Goal: Navigation & Orientation: Find specific page/section

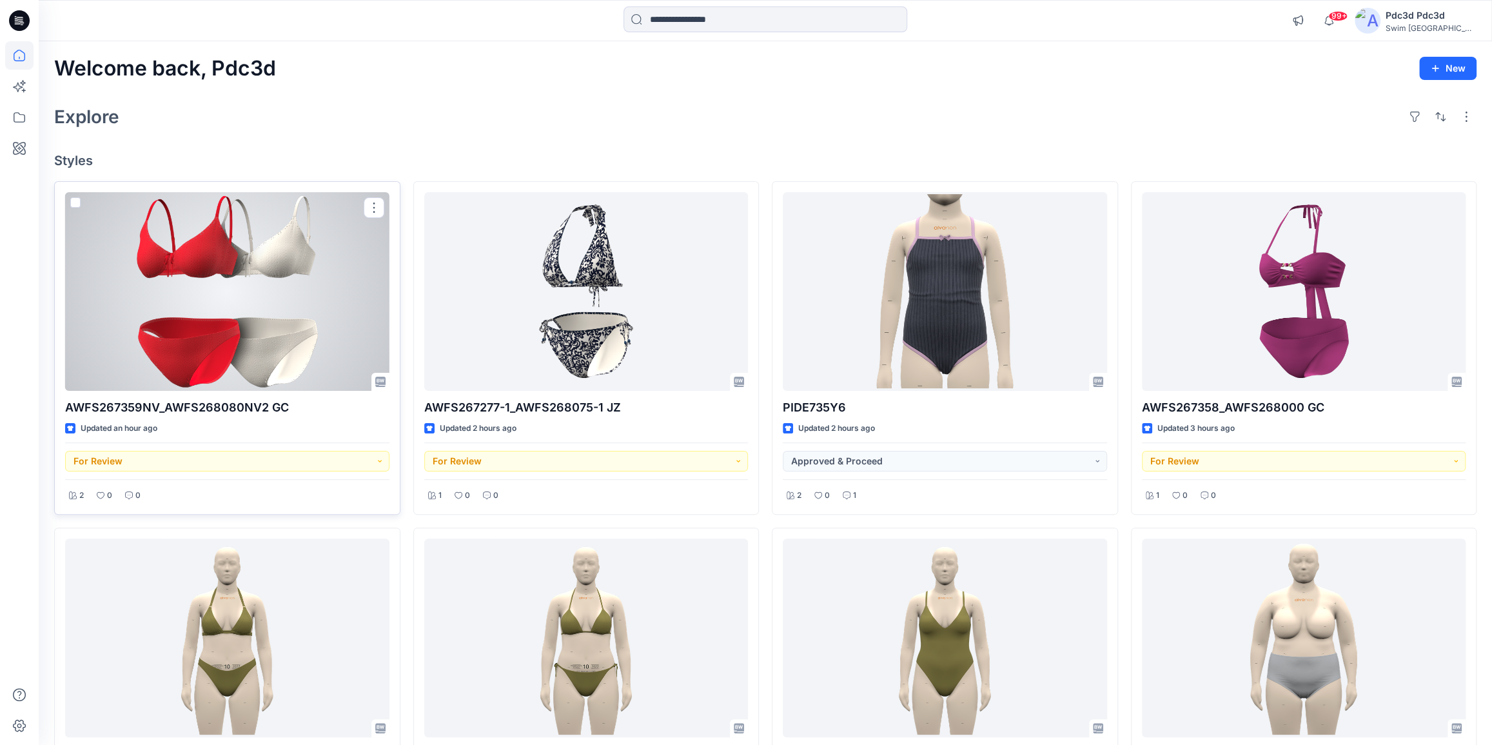
click at [315, 329] on div at bounding box center [227, 291] width 324 height 199
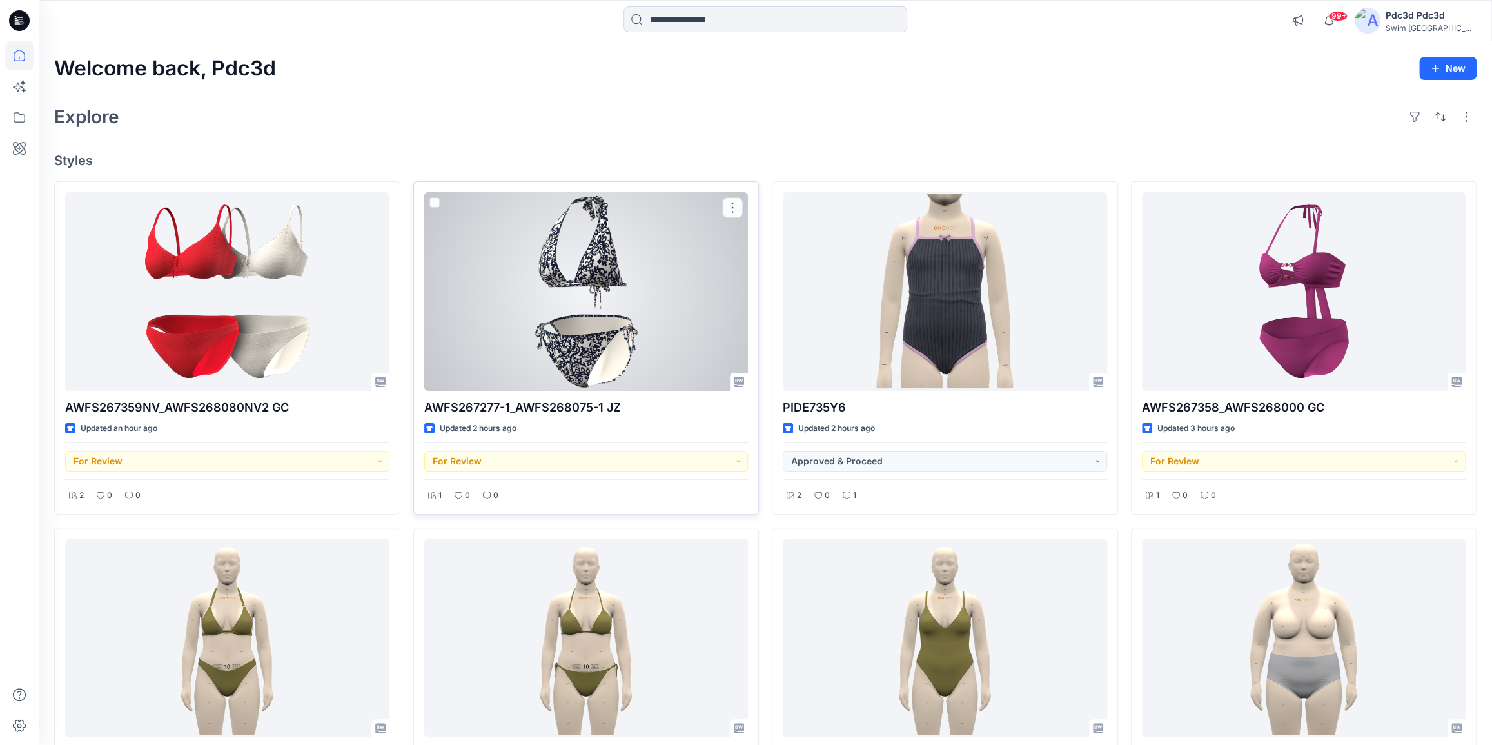
click at [560, 266] on div at bounding box center [586, 291] width 324 height 199
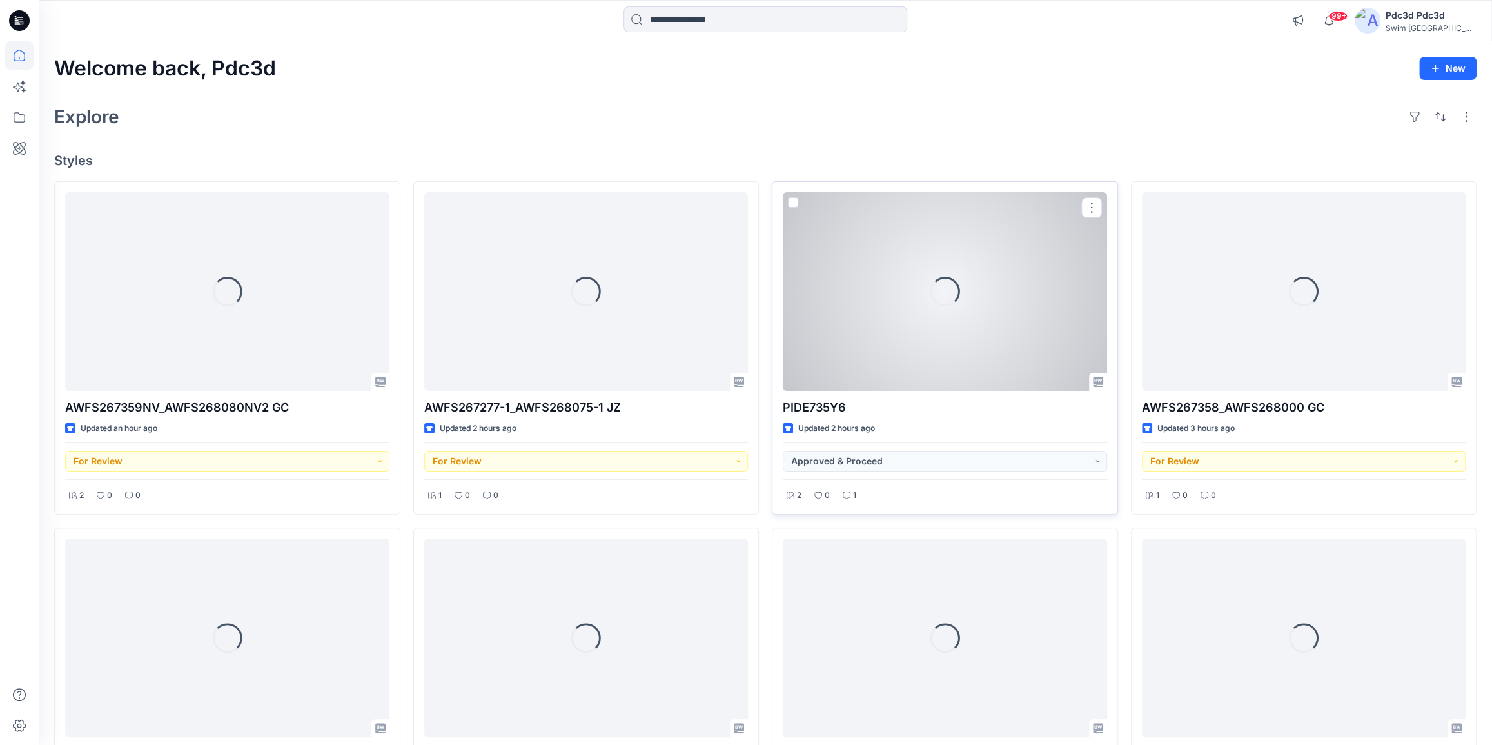
click at [876, 264] on div "Loading..." at bounding box center [945, 291] width 324 height 199
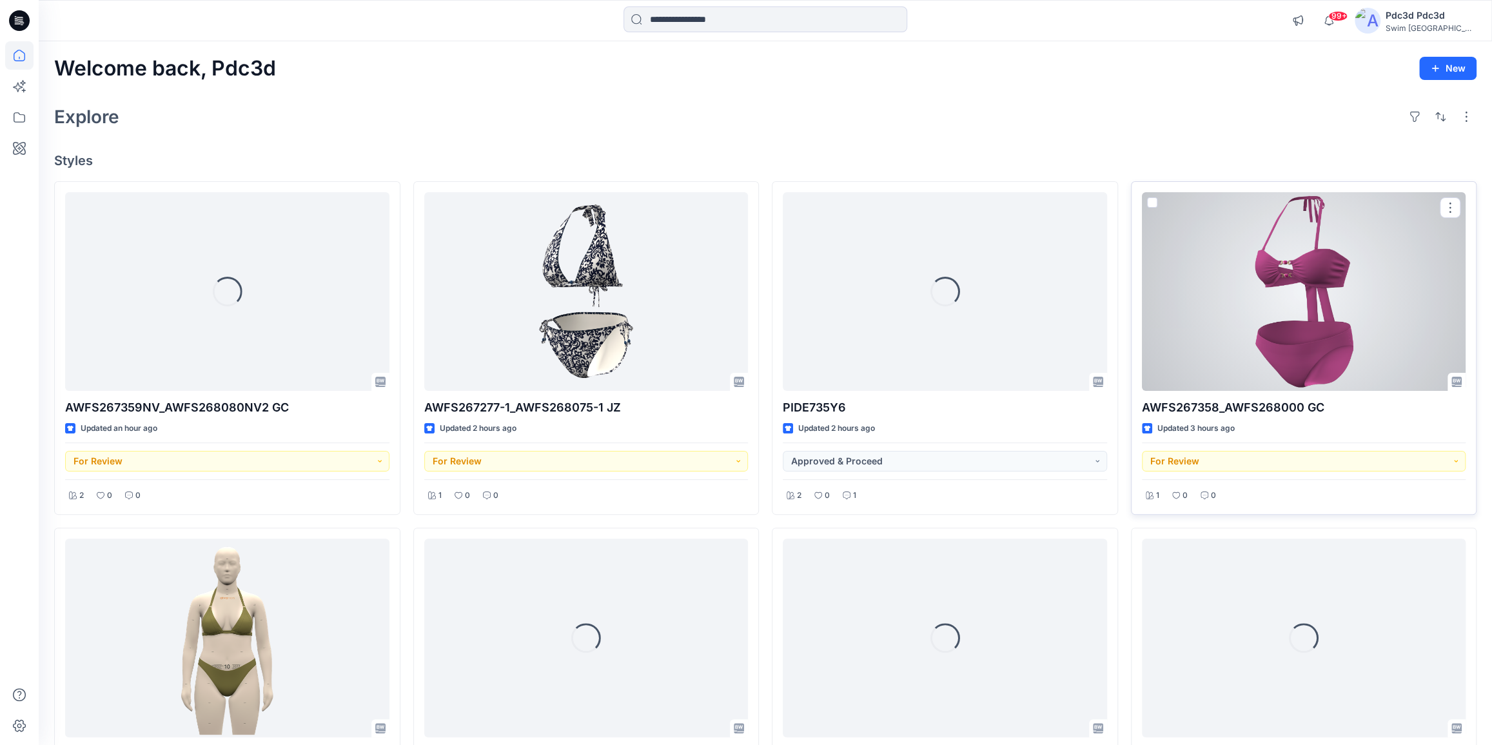
click at [1322, 309] on div at bounding box center [1304, 291] width 324 height 199
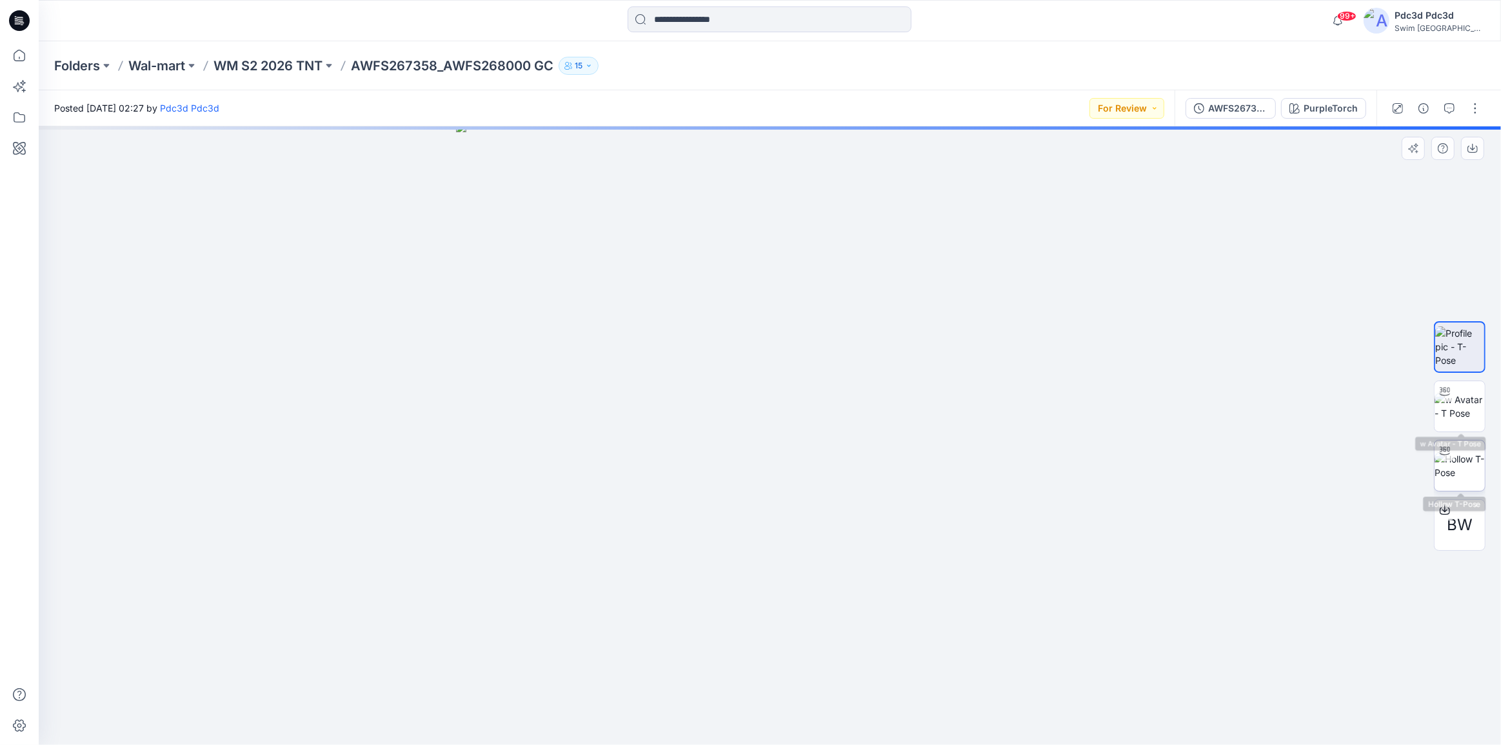
click at [1465, 457] on img at bounding box center [1459, 465] width 50 height 27
drag, startPoint x: 864, startPoint y: 728, endPoint x: 1087, endPoint y: 684, distance: 227.5
click at [1087, 684] on div at bounding box center [770, 435] width 1462 height 618
click at [19, 61] on icon at bounding box center [19, 55] width 28 height 28
